Goal: Transaction & Acquisition: Purchase product/service

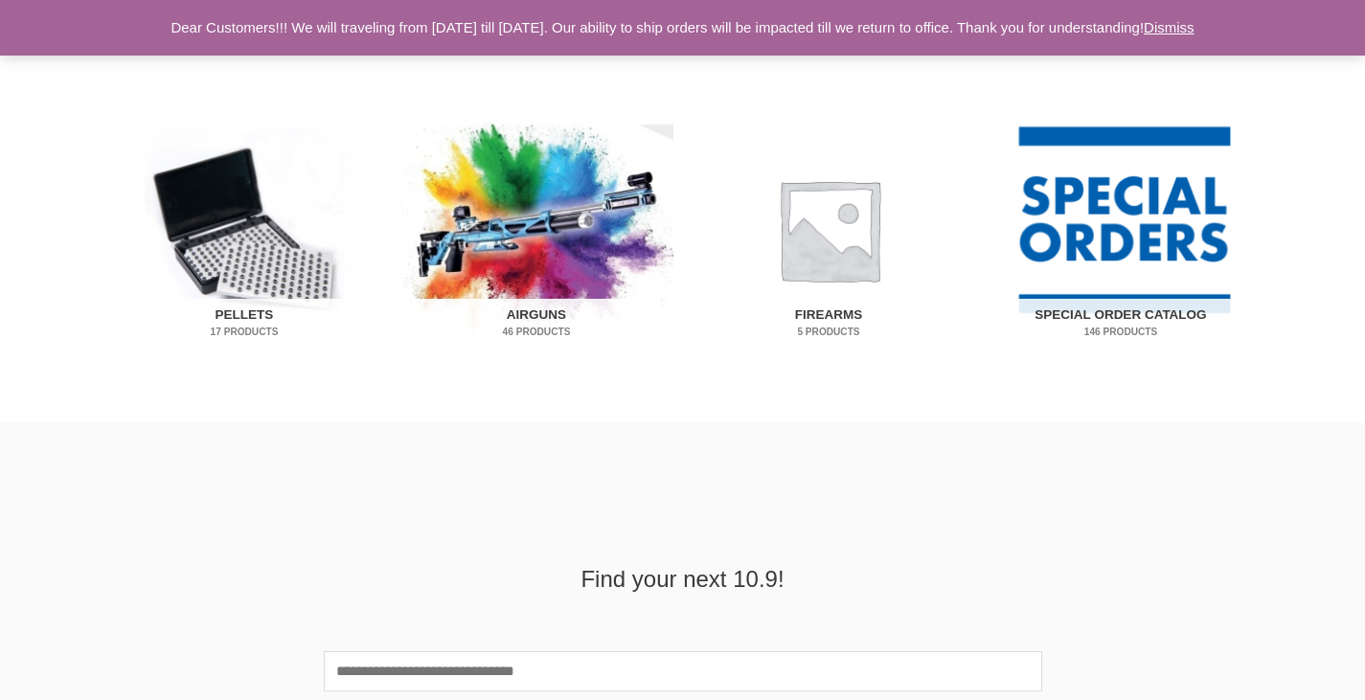
scroll to position [1253, 0]
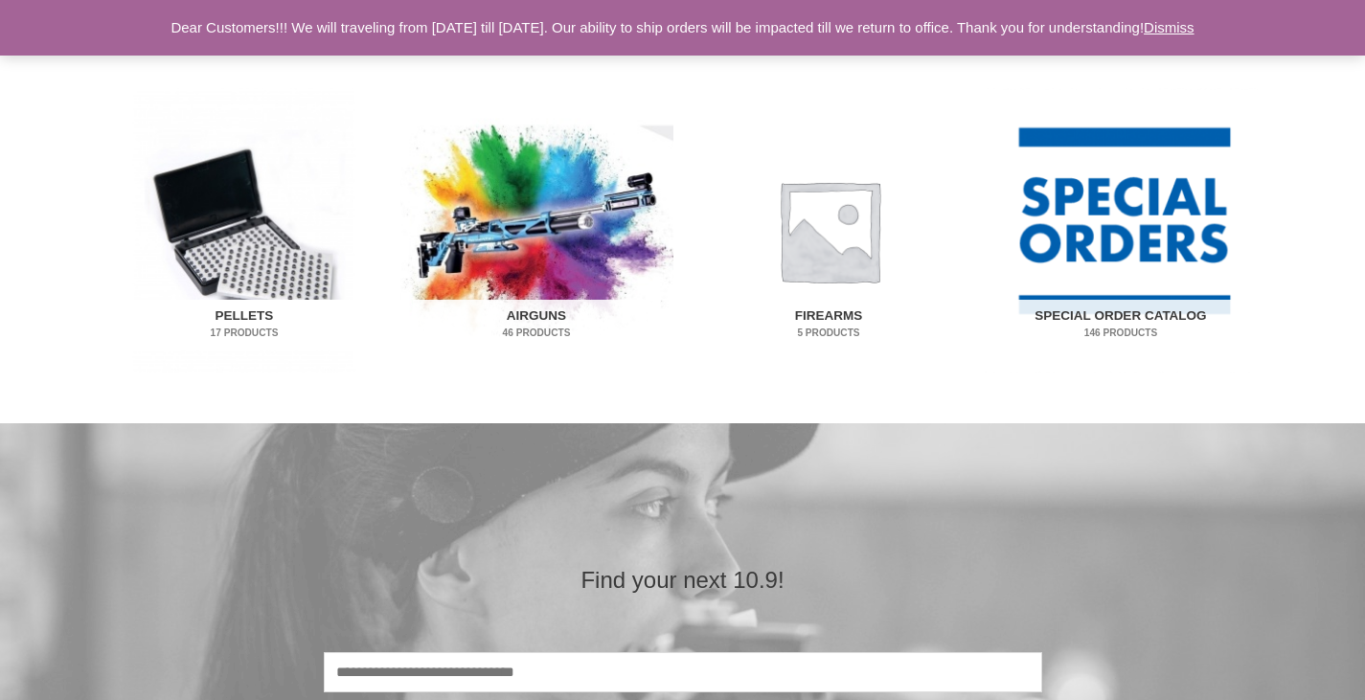
click at [202, 235] on img "Visit product category Pellets" at bounding box center [244, 230] width 273 height 285
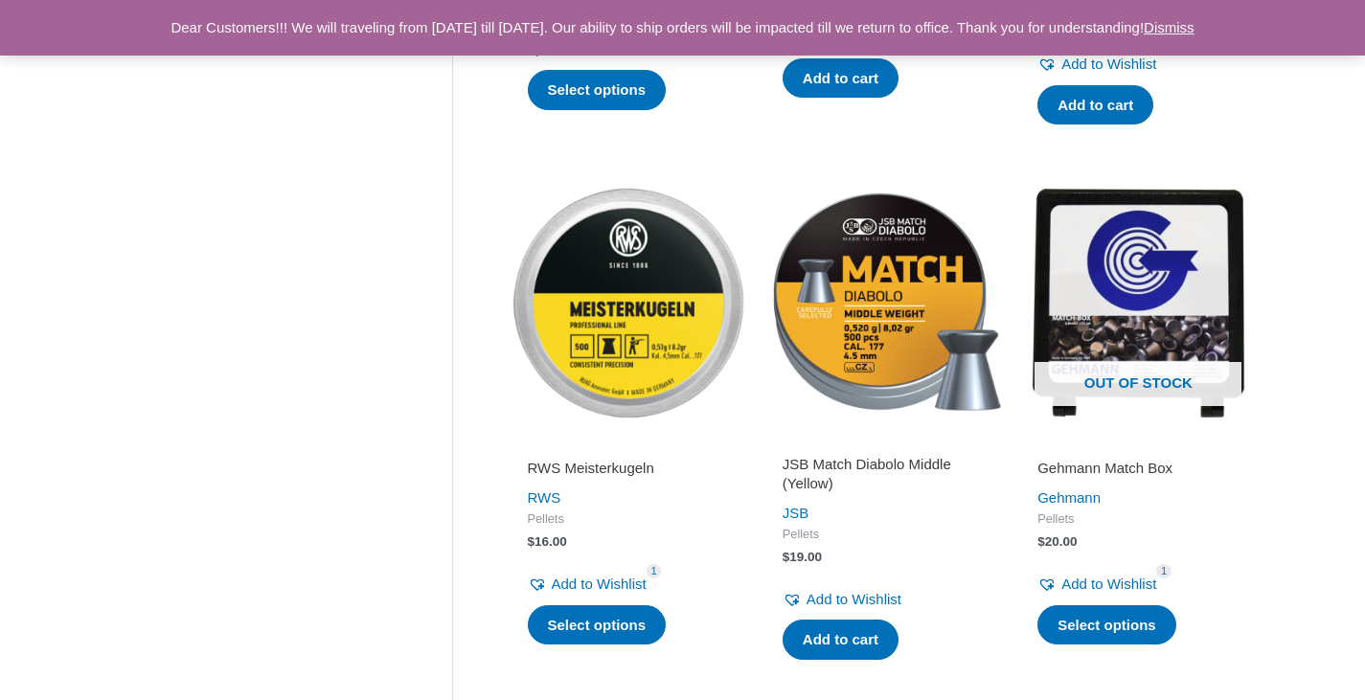
scroll to position [1380, 0]
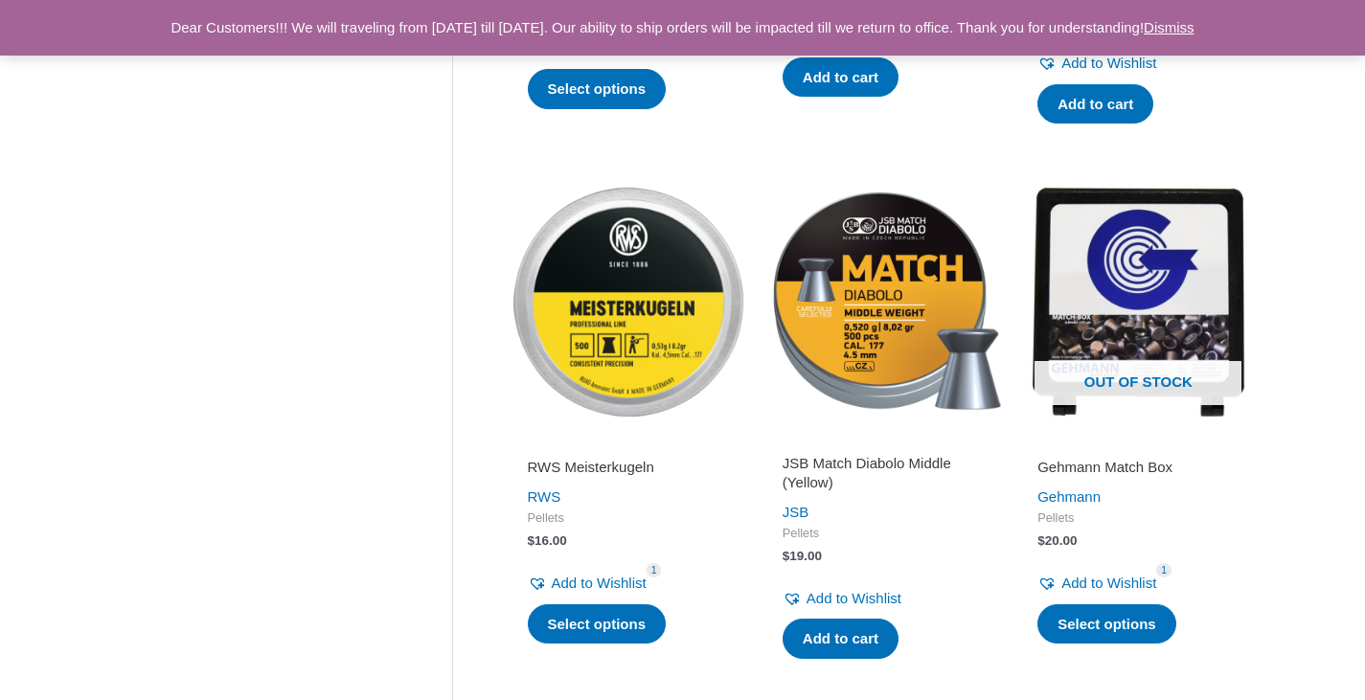
click at [803, 464] on h2 "JSB Match Diabolo Middle (Yellow)" at bounding box center [883, 472] width 201 height 37
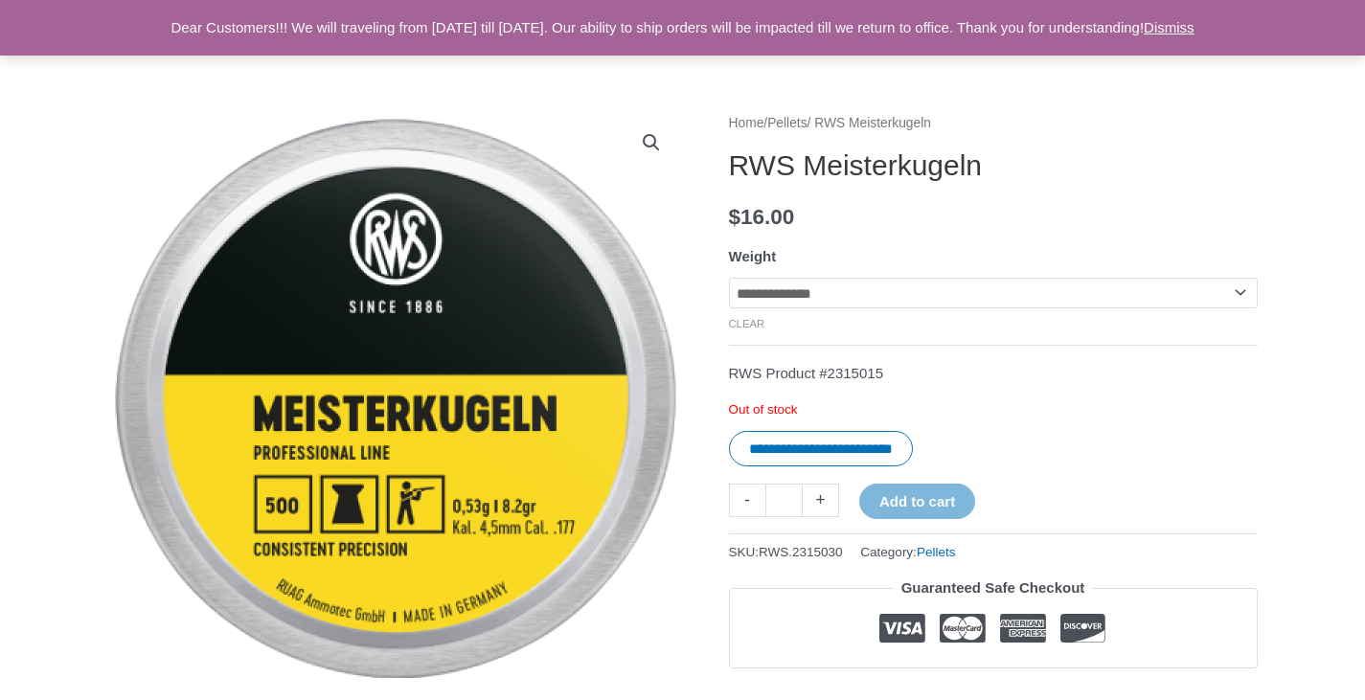
scroll to position [149, 0]
click at [876, 294] on select "**********" at bounding box center [993, 292] width 529 height 31
click at [729, 277] on select "**********" at bounding box center [993, 292] width 529 height 31
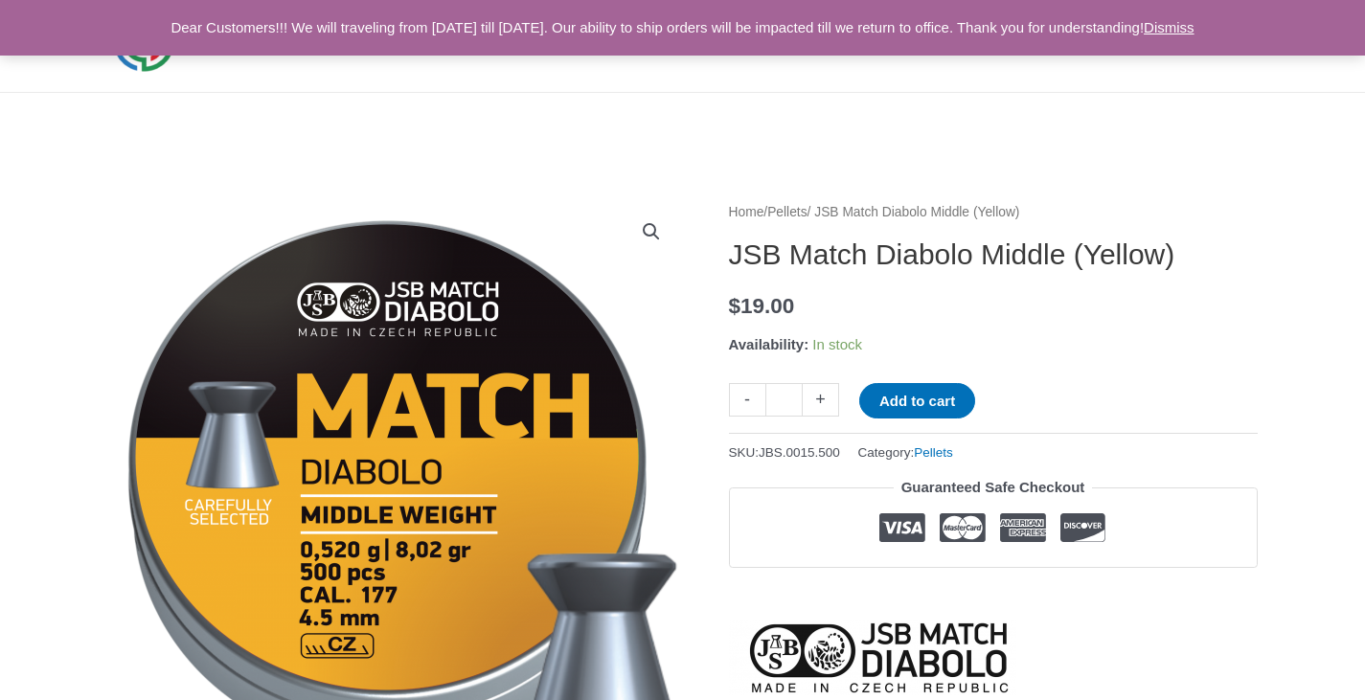
scroll to position [57, 0]
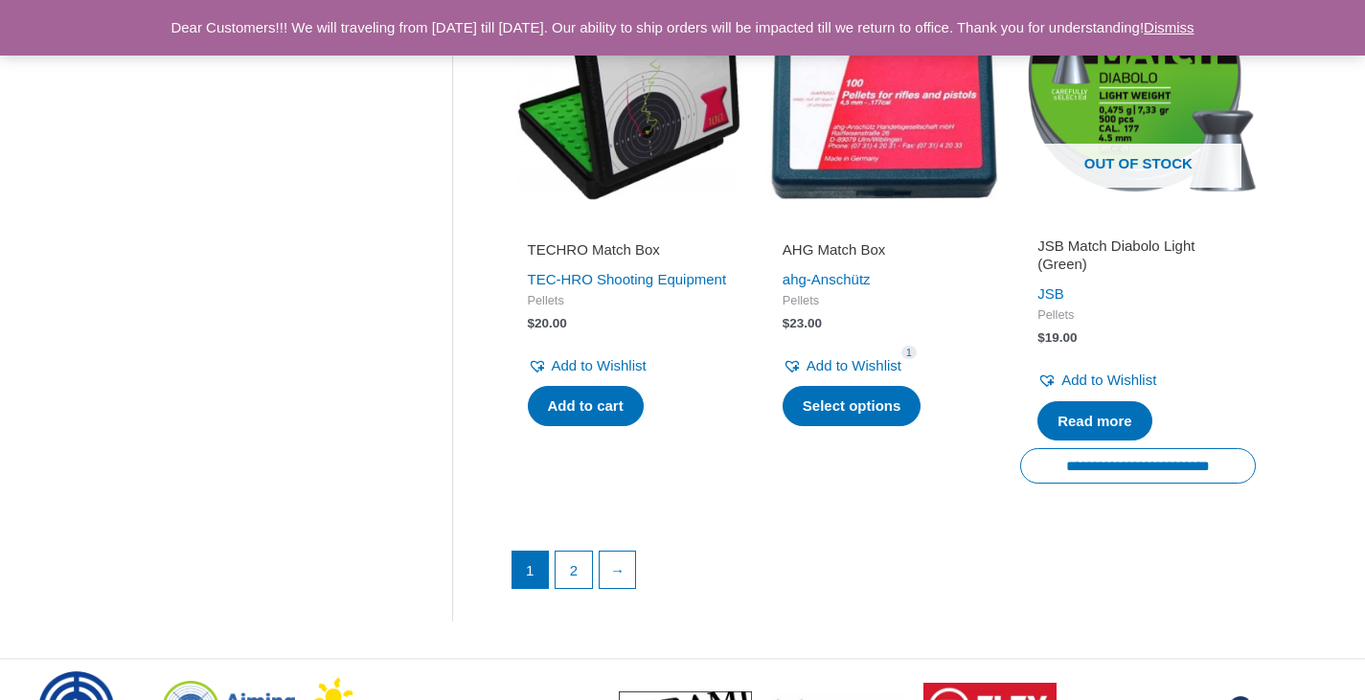
scroll to position [2662, 0]
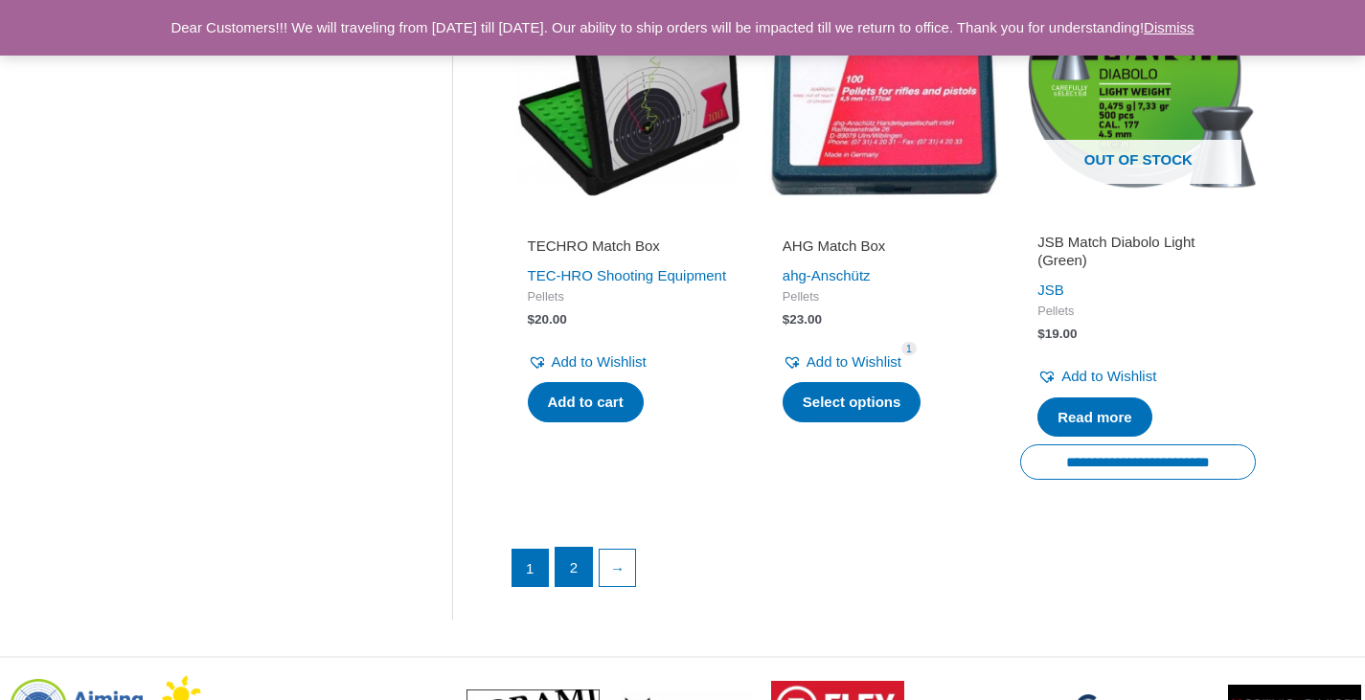
click at [578, 570] on link "2" at bounding box center [574, 567] width 36 height 38
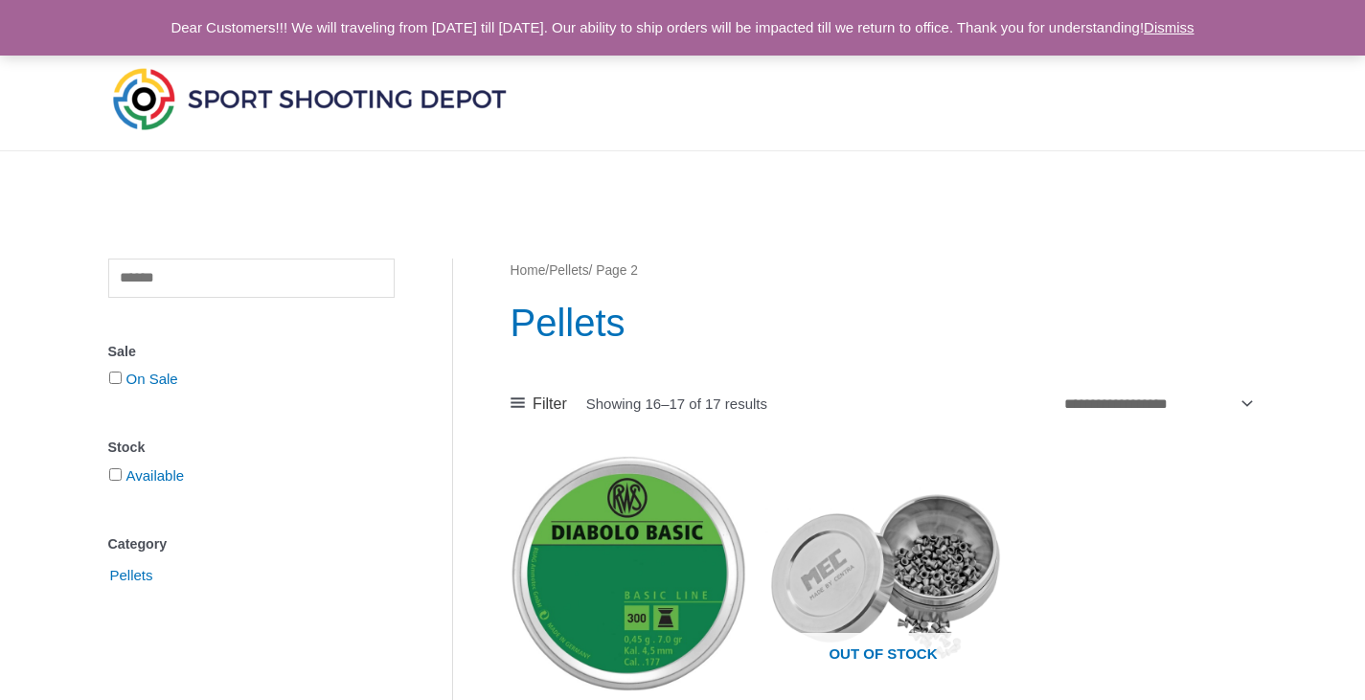
click at [588, 272] on link "Pellets" at bounding box center [568, 270] width 39 height 14
